Goal: Task Accomplishment & Management: Manage account settings

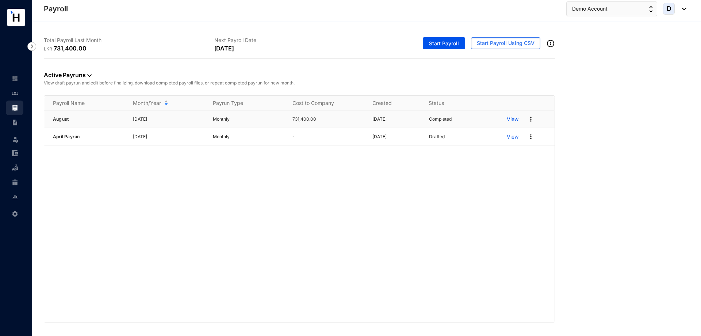
click at [513, 121] on p "View" at bounding box center [513, 118] width 12 height 7
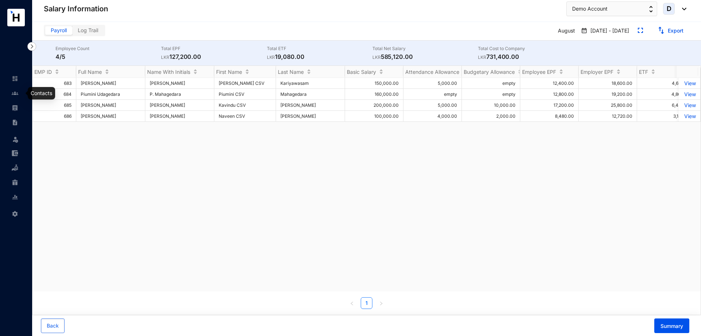
click at [12, 93] on link at bounding box center [21, 92] width 18 height 7
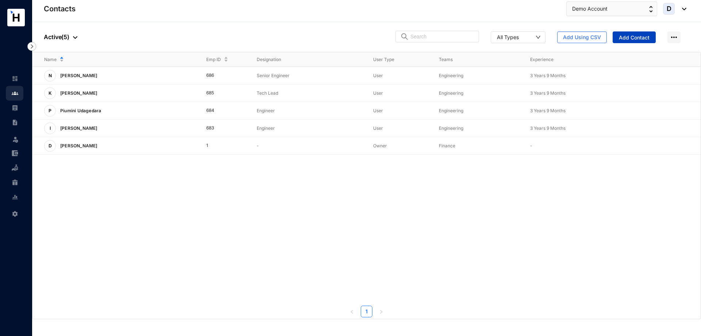
click at [634, 37] on span "Add Contact" at bounding box center [634, 37] width 31 height 7
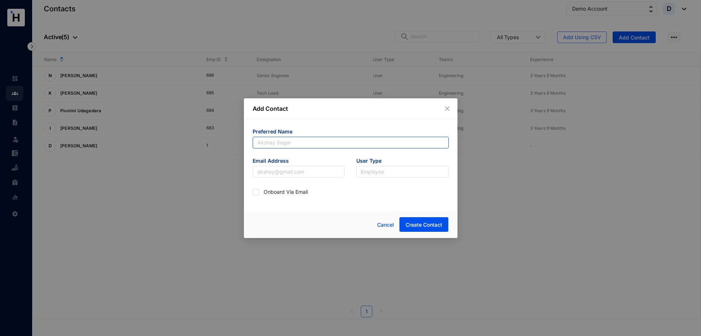
click at [291, 145] on input "text" at bounding box center [351, 143] width 196 height 12
click at [446, 108] on icon "close" at bounding box center [447, 109] width 6 height 6
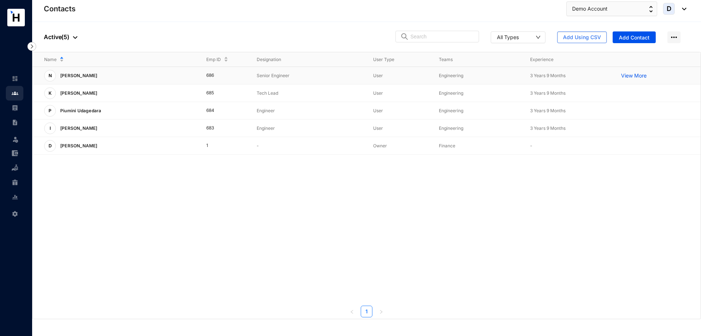
click at [633, 75] on p "View More" at bounding box center [635, 75] width 29 height 7
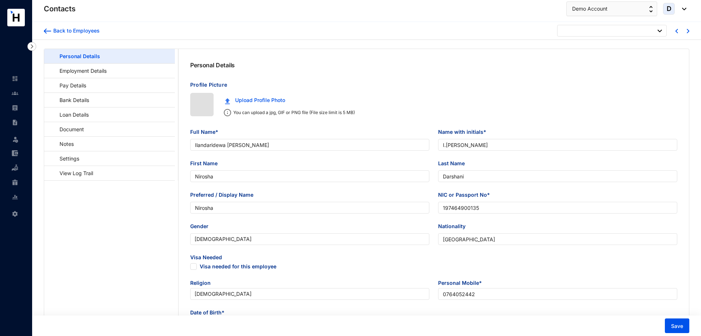
type input "[DATE]"
checkbox input "false"
type input "[PERSON_NAME]"
type input "Naveen CSV"
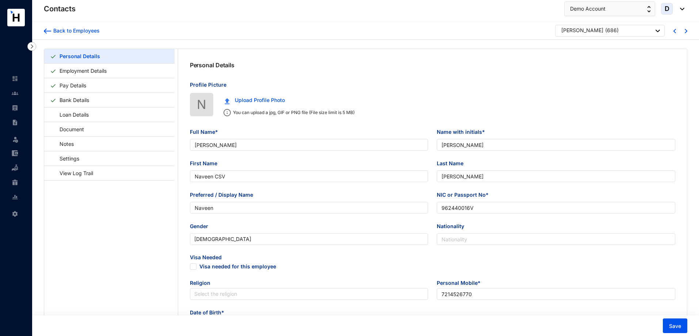
type input "[PERSON_NAME]"
type input "Naveen"
type input "962440016V"
type input "7214526770"
type input "[STREET_ADDRESS][PERSON_NAME]"
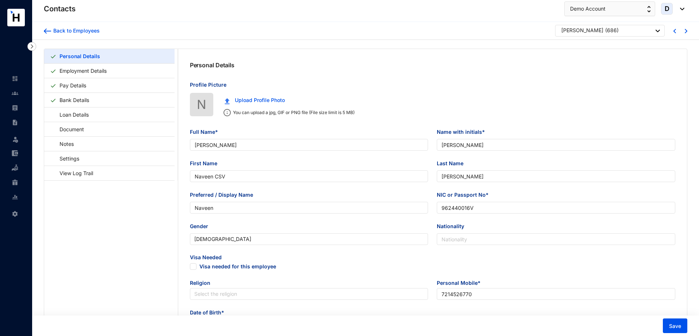
radio input "false"
type input "[DATE]"
click at [108, 75] on link "Employment Details" at bounding box center [83, 70] width 53 height 15
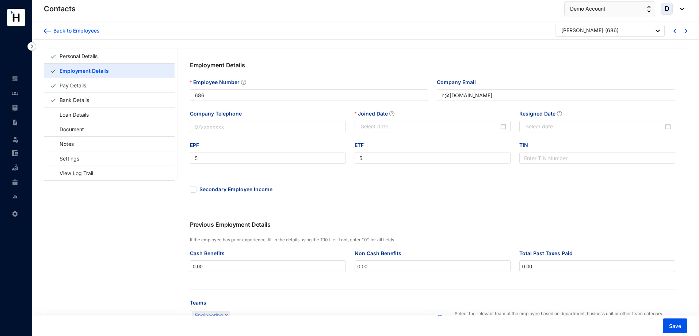
type input "[DATE]"
click at [89, 84] on link "Pay Details" at bounding box center [73, 85] width 33 height 15
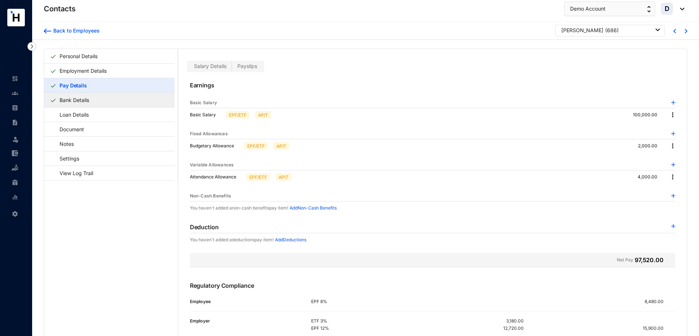
click at [85, 95] on link "Bank Details" at bounding box center [74, 99] width 35 height 15
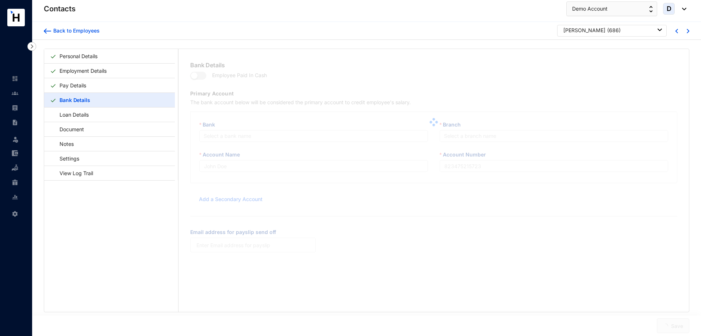
type input "[PERSON_NAME]"
type input "56783456"
type input "n@[DOMAIN_NAME]"
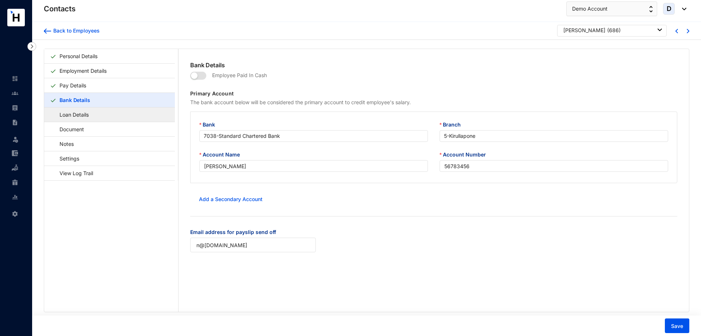
click at [91, 119] on link "Loan Details" at bounding box center [70, 114] width 41 height 15
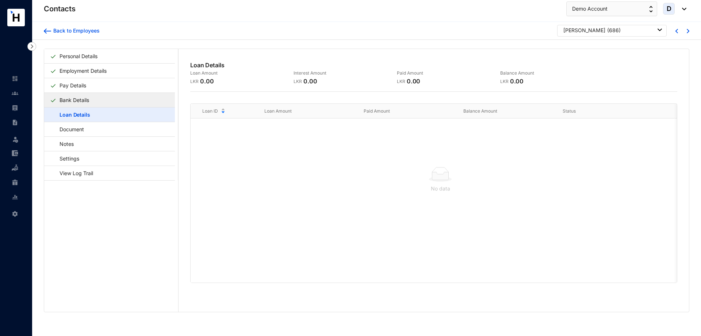
click at [91, 98] on link "Bank Details" at bounding box center [74, 99] width 35 height 15
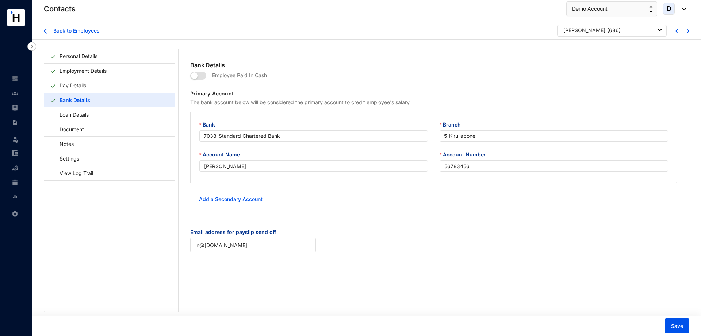
click at [16, 95] on img at bounding box center [15, 93] width 7 height 7
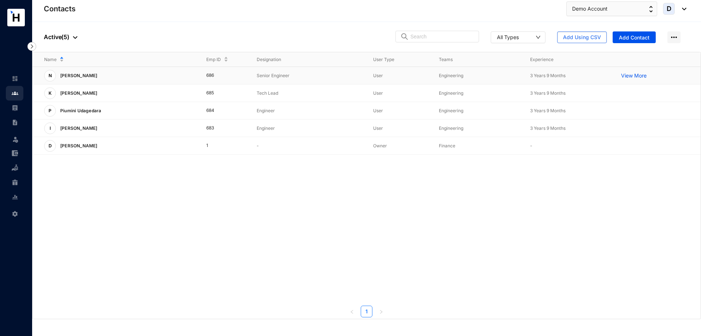
click at [627, 74] on p "View More" at bounding box center [635, 75] width 29 height 7
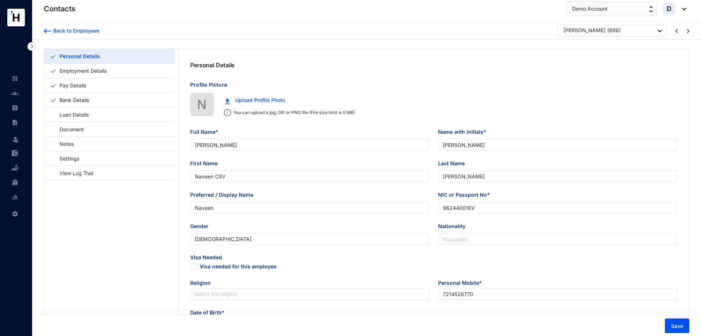
type input "[DATE]"
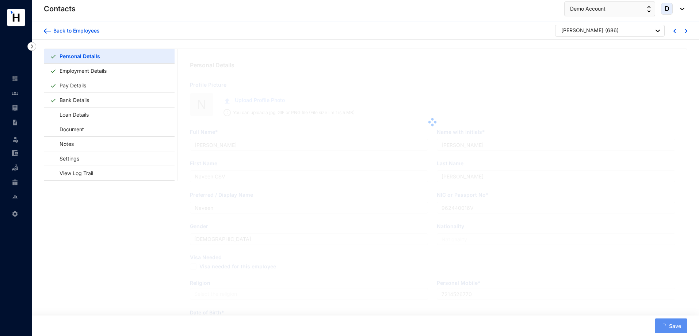
click at [18, 108] on img at bounding box center [15, 107] width 7 height 7
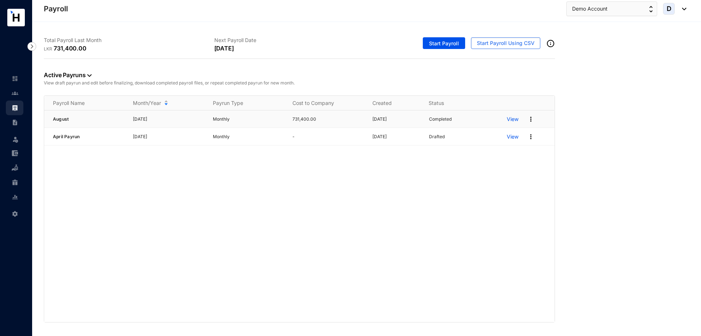
click at [516, 119] on p "View" at bounding box center [513, 118] width 12 height 7
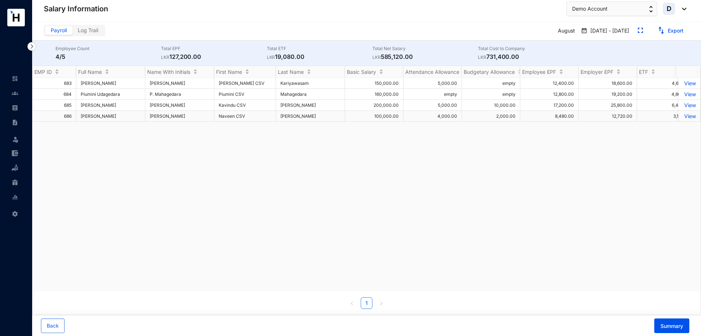
click at [687, 117] on p "View" at bounding box center [689, 116] width 13 height 6
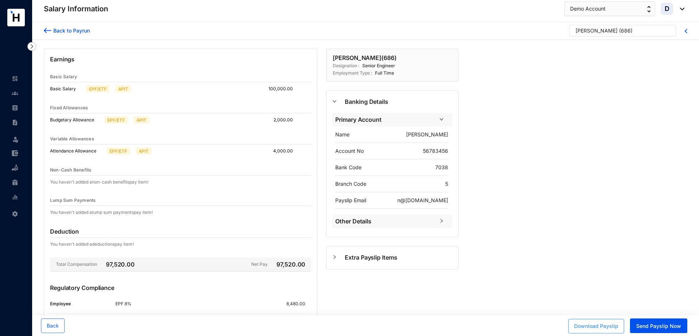
click at [608, 324] on span "Download Payslip" at bounding box center [596, 325] width 44 height 7
click at [12, 97] on link at bounding box center [21, 92] width 18 height 7
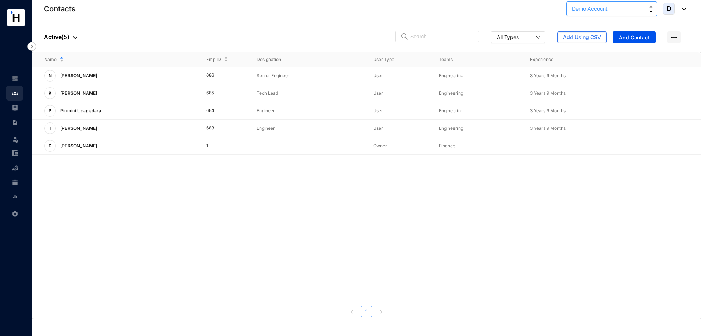
click at [601, 11] on span "Demo Account" at bounding box center [589, 9] width 35 height 8
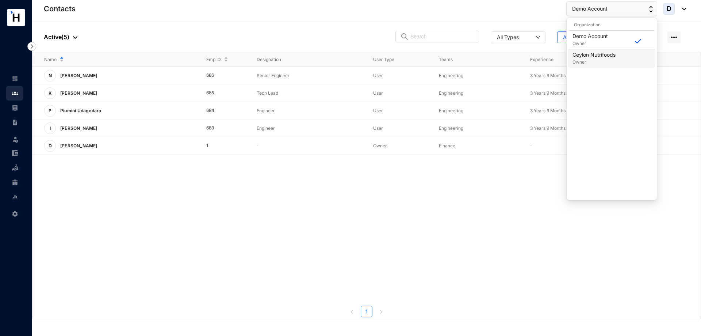
click at [614, 62] on p "Owner" at bounding box center [594, 61] width 43 height 7
